Goal: Task Accomplishment & Management: Manage account settings

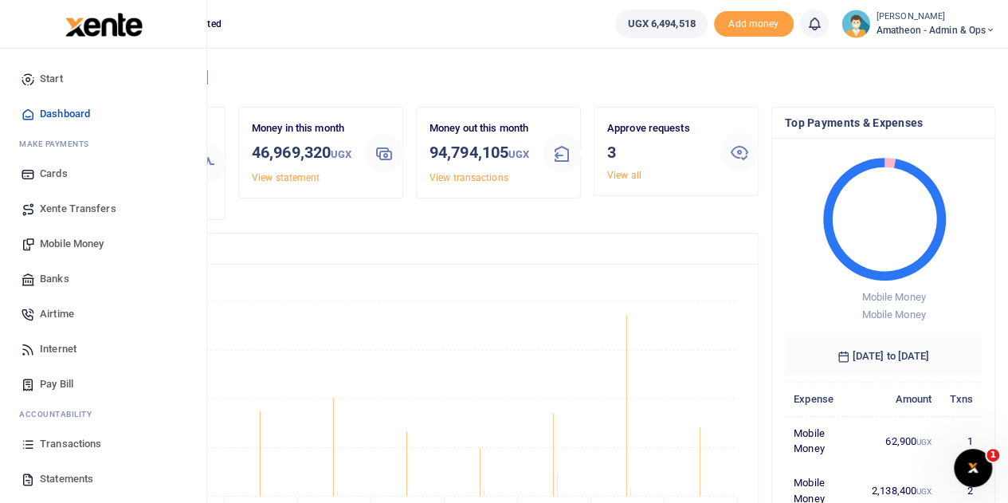
click at [60, 446] on span "Transactions" at bounding box center [70, 444] width 61 height 16
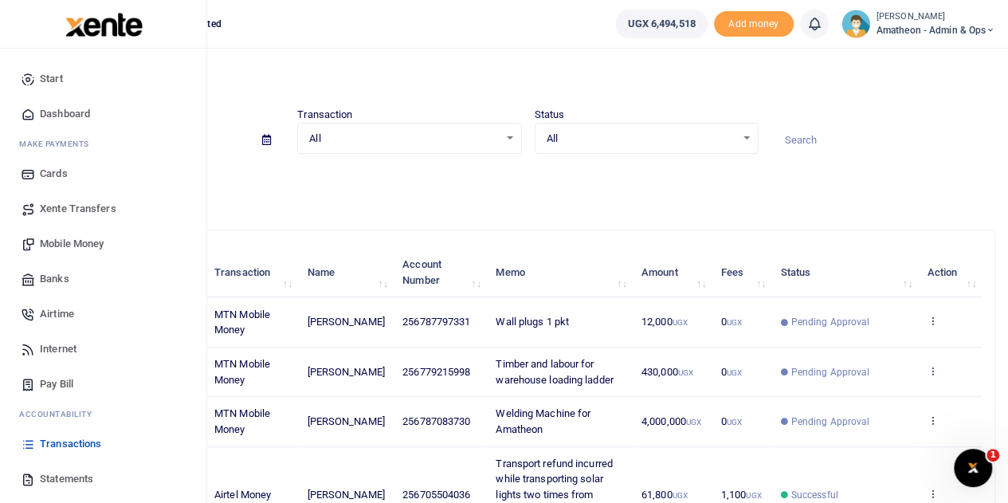
click at [50, 474] on span "Statements" at bounding box center [66, 479] width 53 height 16
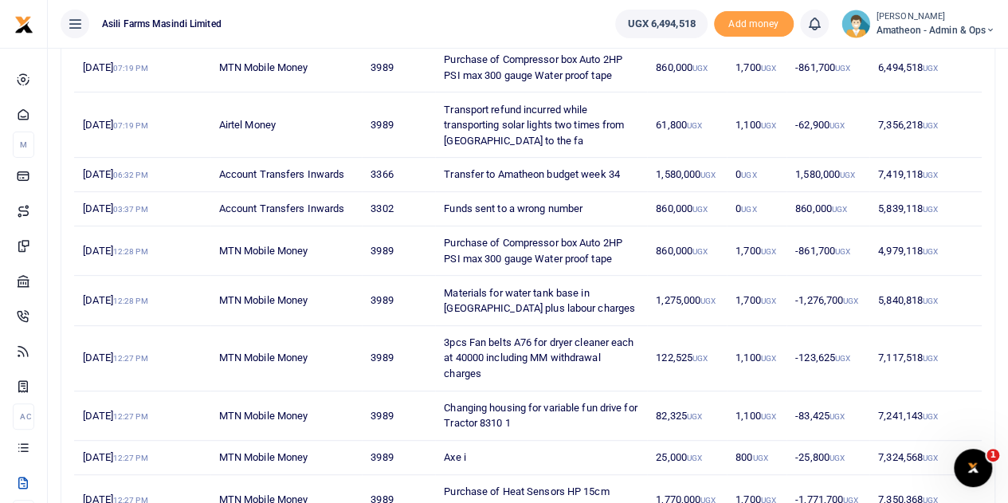
scroll to position [319, 0]
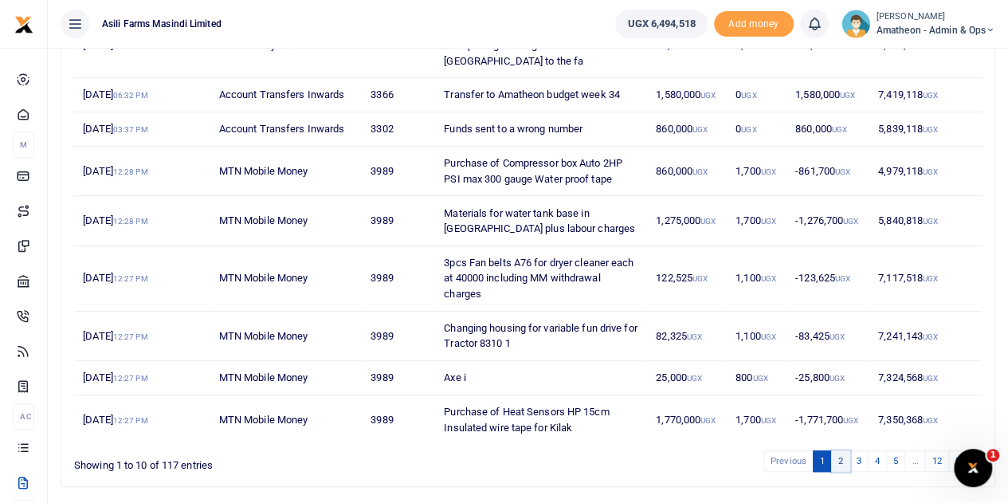
click at [841, 454] on link "2" at bounding box center [840, 461] width 19 height 22
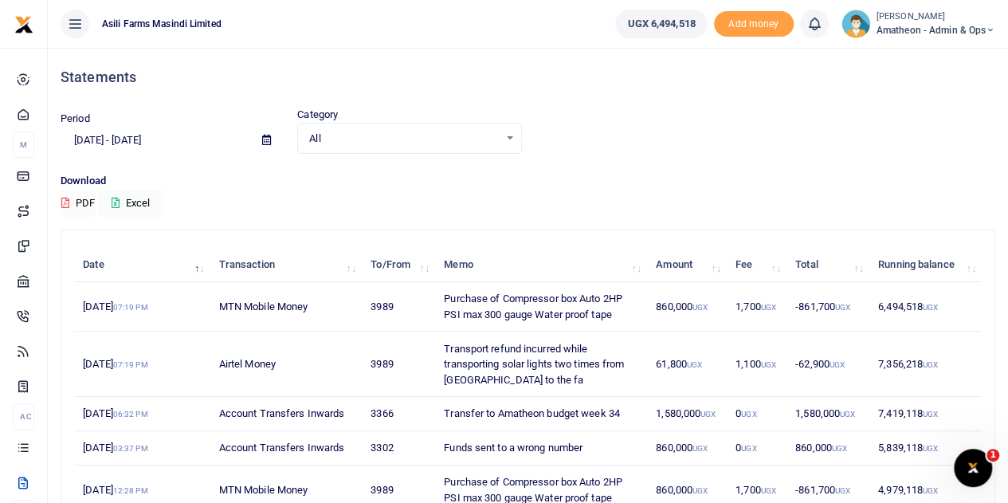
scroll to position [365, 0]
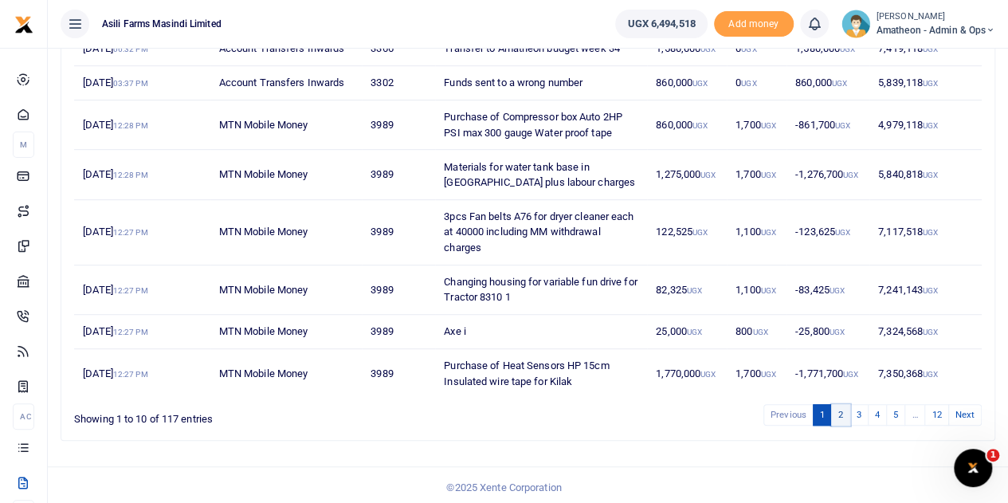
click at [844, 409] on link "2" at bounding box center [840, 415] width 19 height 22
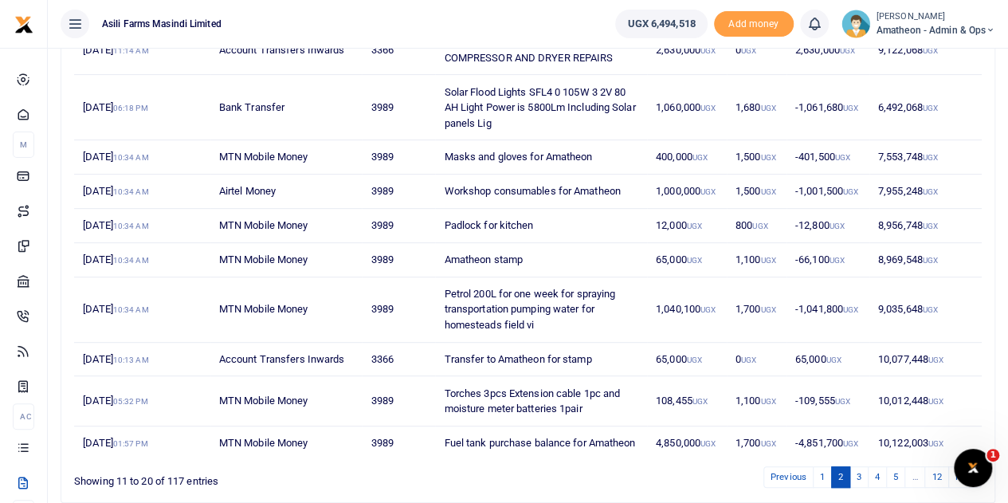
scroll to position [95, 0]
